Goal: Task Accomplishment & Management: Manage account settings

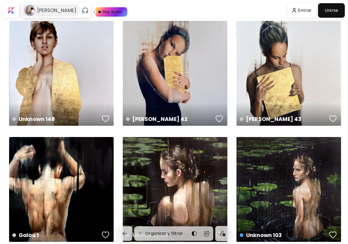
click at [62, 10] on h6 "[PERSON_NAME]" at bounding box center [56, 10] width 39 height 6
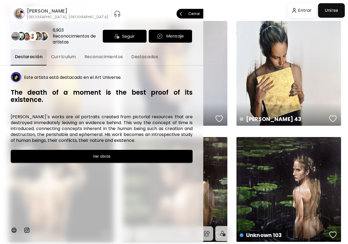
click at [109, 59] on span "Reconocimientos" at bounding box center [104, 57] width 39 height 6
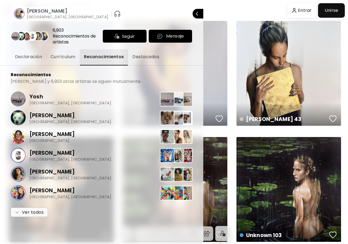
click at [39, 213] on span "Ver todos" at bounding box center [29, 212] width 29 height 6
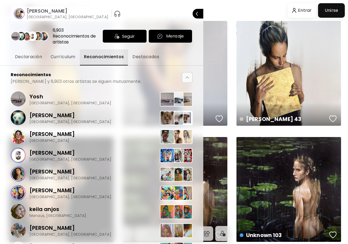
click at [139, 56] on span "Destacados" at bounding box center [146, 57] width 27 height 6
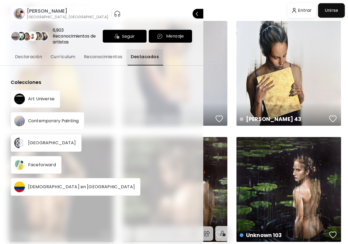
click at [49, 165] on p "Faceforward" at bounding box center [42, 164] width 28 height 4
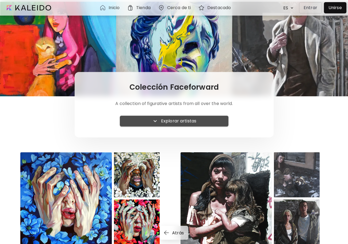
click at [216, 121] on span "Explorar artistas" at bounding box center [174, 121] width 100 height 6
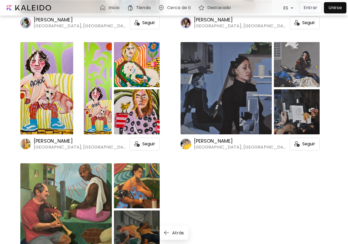
scroll to position [2870, 0]
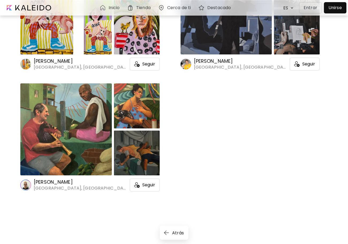
click at [107, 5] on div "Inicio" at bounding box center [111, 8] width 22 height 6
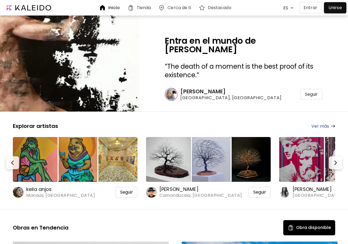
click at [121, 9] on div "Inicio" at bounding box center [110, 8] width 23 height 6
click at [39, 190] on h6 "keila anjos" at bounding box center [60, 189] width 69 height 6
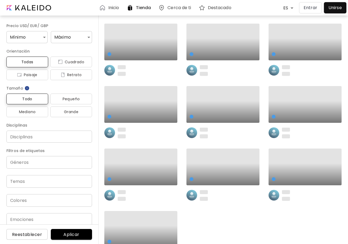
click at [317, 10] on p "Entrar" at bounding box center [311, 8] width 14 height 6
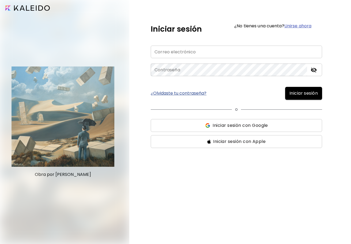
click at [218, 56] on input "email" at bounding box center [236, 52] width 171 height 13
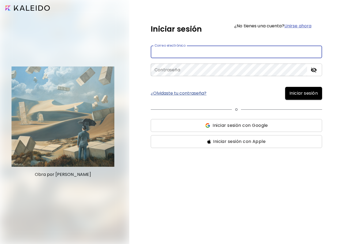
type input "**********"
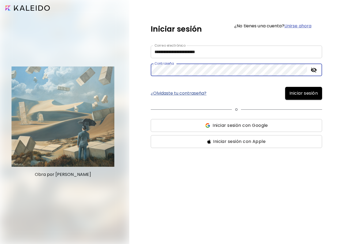
click at [201, 55] on input "**********" at bounding box center [236, 52] width 171 height 13
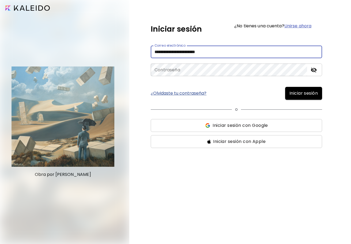
click at [201, 55] on input "**********" at bounding box center [236, 52] width 171 height 13
click at [231, 123] on span "Iniciar sesión con Google" at bounding box center [240, 125] width 55 height 6
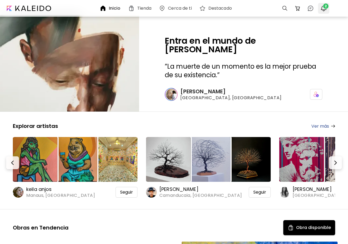
click at [328, 12] on button "2" at bounding box center [323, 8] width 9 height 9
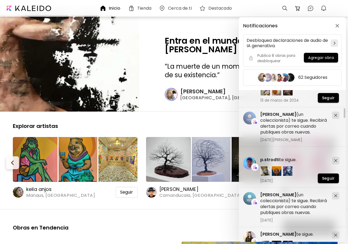
scroll to position [375, 0]
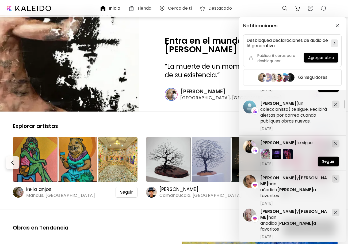
click at [206, 110] on div "Notificaciones Desbloquea declaraciones de audio de IA generativa. Publica 8 ob…" at bounding box center [174, 122] width 348 height 244
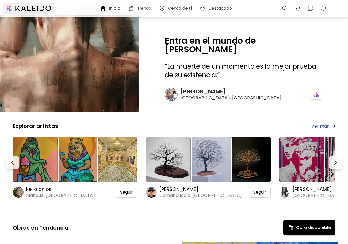
click at [31, 8] on div at bounding box center [29, 8] width 52 height 11
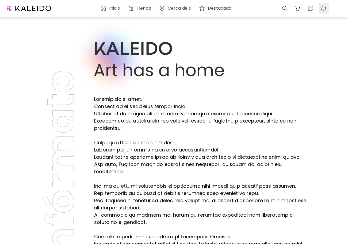
click at [320, 7] on button "0" at bounding box center [323, 8] width 9 height 9
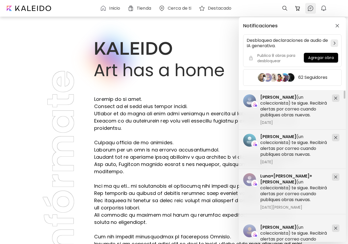
click at [310, 10] on div "Notificaciones Desbloquea declaraciones de audio de IA generativa. Publica 8 ob…" at bounding box center [174, 122] width 348 height 244
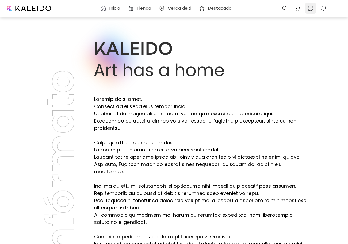
click at [310, 10] on img at bounding box center [311, 8] width 6 height 6
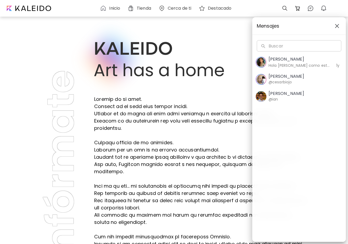
click at [317, 62] on h5 "[PERSON_NAME]" at bounding box center [300, 59] width 62 height 6
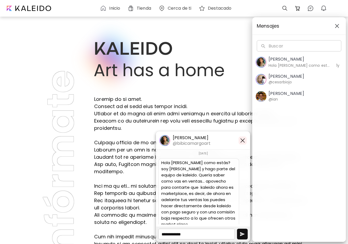
click at [241, 139] on img "button" at bounding box center [243, 140] width 6 height 6
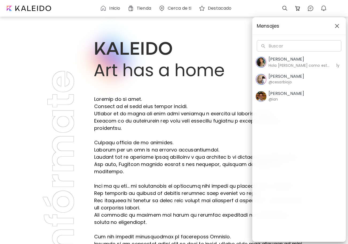
click at [299, 85] on button "Cesar Biojo @cesarbiojo" at bounding box center [299, 79] width 93 height 17
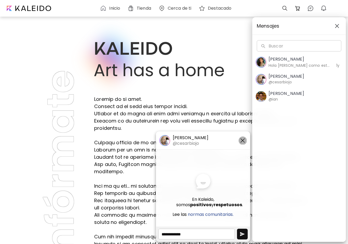
drag, startPoint x: 244, startPoint y: 137, endPoint x: 247, endPoint y: 132, distance: 5.6
click at [244, 138] on img "button" at bounding box center [243, 140] width 6 height 6
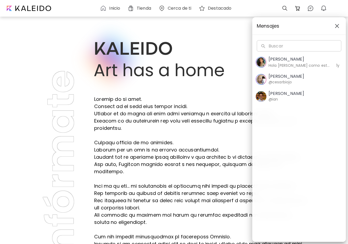
click at [302, 91] on button "Ian Panchevre @ian" at bounding box center [299, 96] width 93 height 17
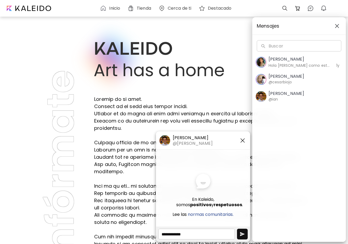
drag, startPoint x: 245, startPoint y: 140, endPoint x: 244, endPoint y: 134, distance: 6.2
click at [245, 140] on img "button" at bounding box center [243, 140] width 6 height 6
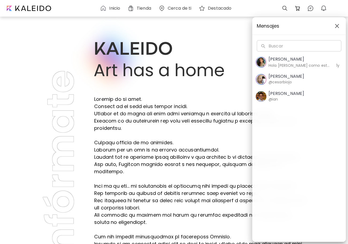
click at [337, 30] on div "Mensajes" at bounding box center [299, 25] width 93 height 17
click at [338, 28] on button "button" at bounding box center [337, 26] width 9 height 9
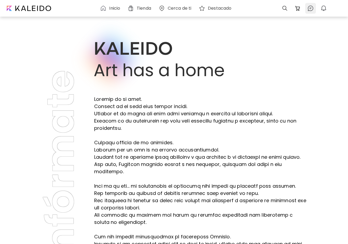
click at [306, 12] on div at bounding box center [310, 8] width 11 height 11
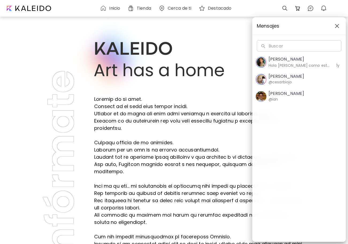
click at [108, 11] on div "Mensajes Buscar Buscar [PERSON_NAME] Hola [PERSON_NAME] como estás? soy [PERSON…" at bounding box center [174, 122] width 348 height 244
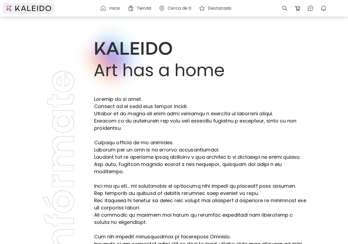
click at [37, 11] on div at bounding box center [29, 8] width 52 height 11
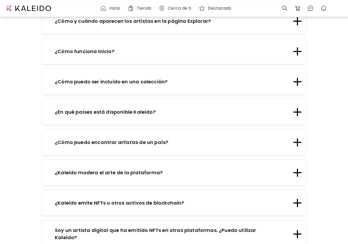
scroll to position [756, 0]
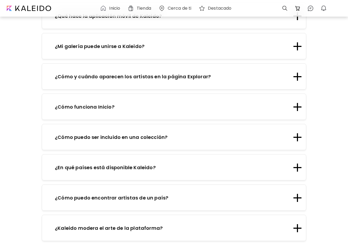
click at [141, 7] on h6 "Tienda" at bounding box center [144, 8] width 14 height 4
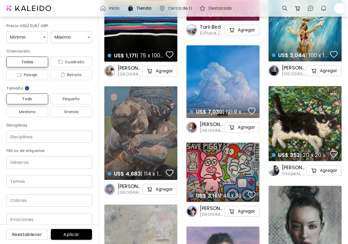
click at [179, 10] on h6 "Cerca de ti" at bounding box center [180, 8] width 24 height 4
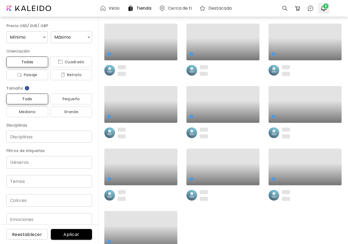
click at [323, 12] on button "2" at bounding box center [323, 8] width 9 height 9
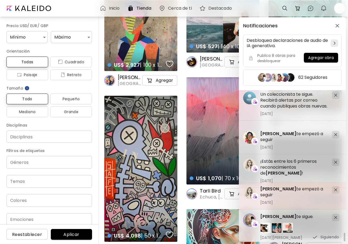
scroll to position [27, 0]
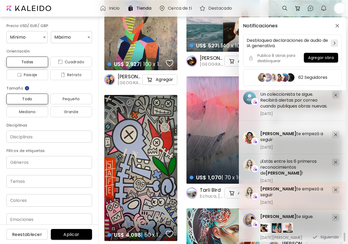
click at [307, 196] on div "[PERSON_NAME] te empezó a seguir [DATE]" at bounding box center [293, 195] width 67 height 19
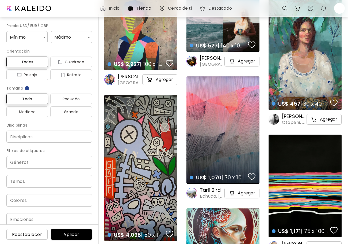
click at [220, 10] on h6 "Destacado" at bounding box center [221, 8] width 24 height 4
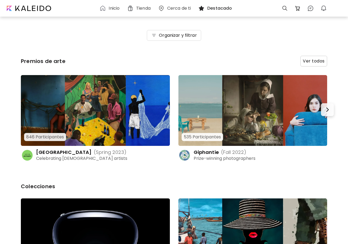
click at [188, 9] on h6 "Cerca de ti" at bounding box center [179, 8] width 24 height 4
click at [236, 19] on div "Organizar y filtrar" at bounding box center [174, 35] width 307 height 41
click at [25, 4] on div at bounding box center [29, 8] width 52 height 11
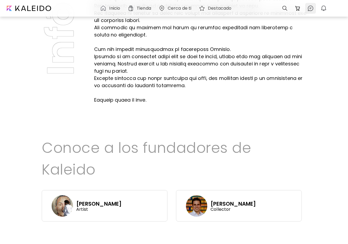
scroll to position [268, 0]
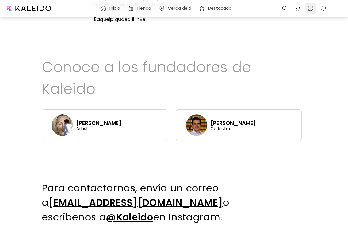
click at [313, 6] on img at bounding box center [311, 8] width 6 height 6
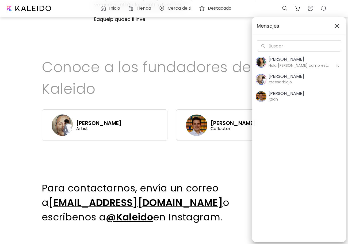
click at [300, 7] on div "Mensajes Buscar Buscar [PERSON_NAME] Hola [PERSON_NAME] como estás? soy [PERSON…" at bounding box center [174, 122] width 348 height 244
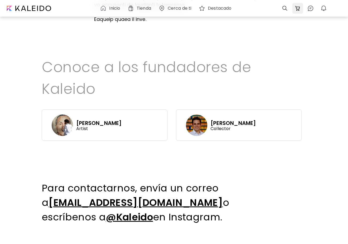
click at [300, 7] on img at bounding box center [298, 8] width 6 height 6
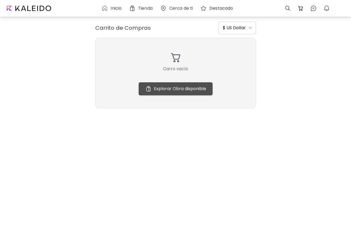
click at [189, 92] on span "Explorar Obra disponible" at bounding box center [175, 88] width 61 height 6
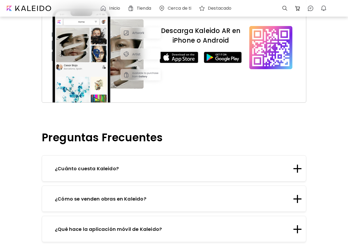
scroll to position [462, 0]
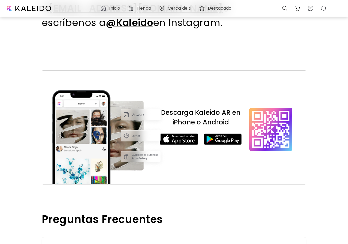
drag, startPoint x: 332, startPoint y: 0, endPoint x: 217, endPoint y: 161, distance: 197.8
click at [217, 161] on div "Descarga Kaleido AR en iPhone o Android" at bounding box center [174, 130] width 247 height 107
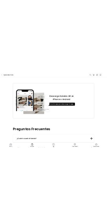
scroll to position [0, 0]
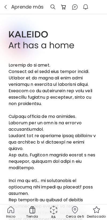
click at [12, 212] on img at bounding box center [10, 210] width 9 height 9
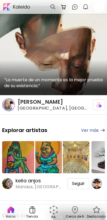
click at [99, 6] on div at bounding box center [99, 7] width 10 height 12
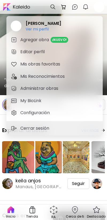
click at [38, 30] on h6 "Ver mi perfil" at bounding box center [44, 29] width 36 height 5
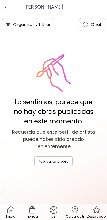
click at [5, 9] on img "button" at bounding box center [5, 7] width 5 height 5
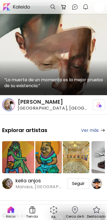
click at [98, 6] on div at bounding box center [99, 7] width 10 height 12
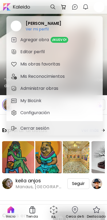
click at [40, 52] on h5 "Editar perfil" at bounding box center [33, 52] width 26 height 6
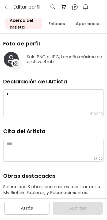
type input "********"
click at [54, 26] on link "Enlaces" at bounding box center [56, 23] width 25 height 11
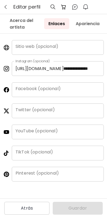
click at [80, 25] on link "Apariencia" at bounding box center [87, 23] width 32 height 11
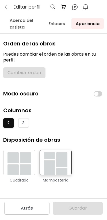
click at [57, 23] on link "Enlaces" at bounding box center [56, 23] width 25 height 11
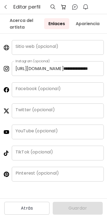
click at [83, 67] on input "**********" at bounding box center [82, 68] width 44 height 15
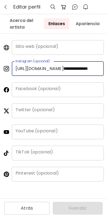
click at [83, 67] on input "**********" at bounding box center [82, 68] width 44 height 15
click at [78, 69] on input "**********" at bounding box center [82, 68] width 44 height 15
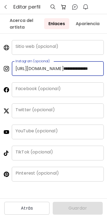
click at [78, 69] on input "**********" at bounding box center [82, 68] width 44 height 15
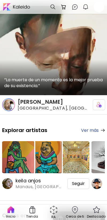
click at [97, 6] on div at bounding box center [99, 7] width 10 height 12
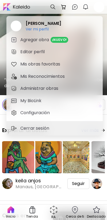
click at [45, 63] on h5 "Mis obras favoritas" at bounding box center [40, 64] width 41 height 6
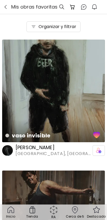
click at [92, 13] on div "0" at bounding box center [95, 7] width 13 height 14
click at [9, 7] on button "button" at bounding box center [5, 6] width 7 height 7
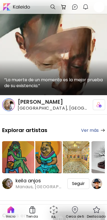
click at [97, 9] on div at bounding box center [99, 7] width 10 height 12
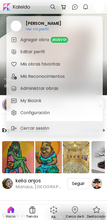
click at [50, 25] on h2 "[PERSON_NAME]" at bounding box center [44, 23] width 36 height 6
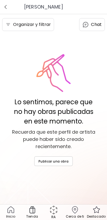
click at [15, 214] on p "Inicio" at bounding box center [10, 216] width 9 height 5
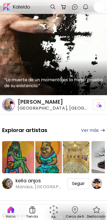
click at [44, 106] on span "[GEOGRAPHIC_DATA], [GEOGRAPHIC_DATA]" at bounding box center [53, 108] width 71 height 6
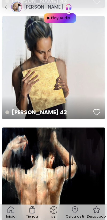
scroll to position [321, 0]
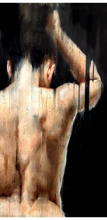
click at [75, 150] on img at bounding box center [53, 110] width 214 height 269
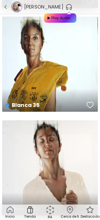
scroll to position [750, 0]
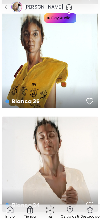
click at [7, 6] on img "button" at bounding box center [5, 7] width 5 height 5
